Goal: Navigation & Orientation: Understand site structure

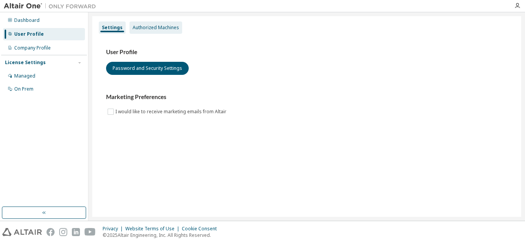
click at [146, 30] on div "Authorized Machines" at bounding box center [156, 28] width 47 height 6
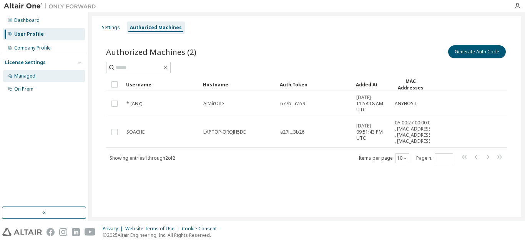
click at [27, 75] on div "Managed" at bounding box center [24, 76] width 21 height 6
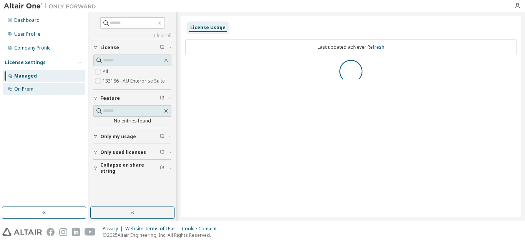
click at [22, 89] on div "On Prem" at bounding box center [23, 89] width 19 height 6
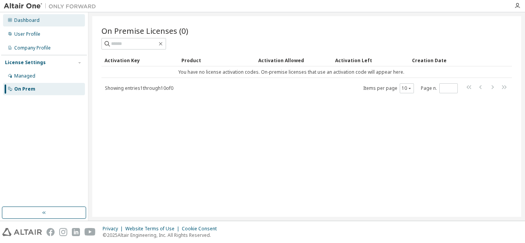
click at [20, 21] on div "Dashboard" at bounding box center [26, 20] width 25 height 6
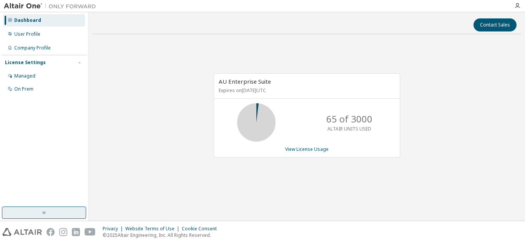
click at [25, 210] on button "button" at bounding box center [44, 213] width 84 height 12
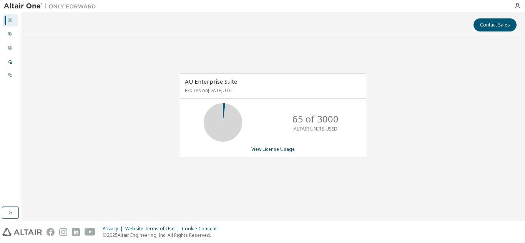
click at [1, 212] on div "Dashboard User Profile Company Profile License Settings Managed On Prem" at bounding box center [10, 116] width 21 height 209
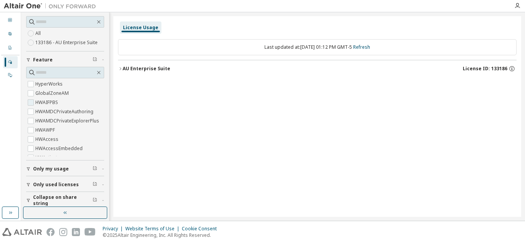
scroll to position [192, 0]
